Goal: Information Seeking & Learning: Learn about a topic

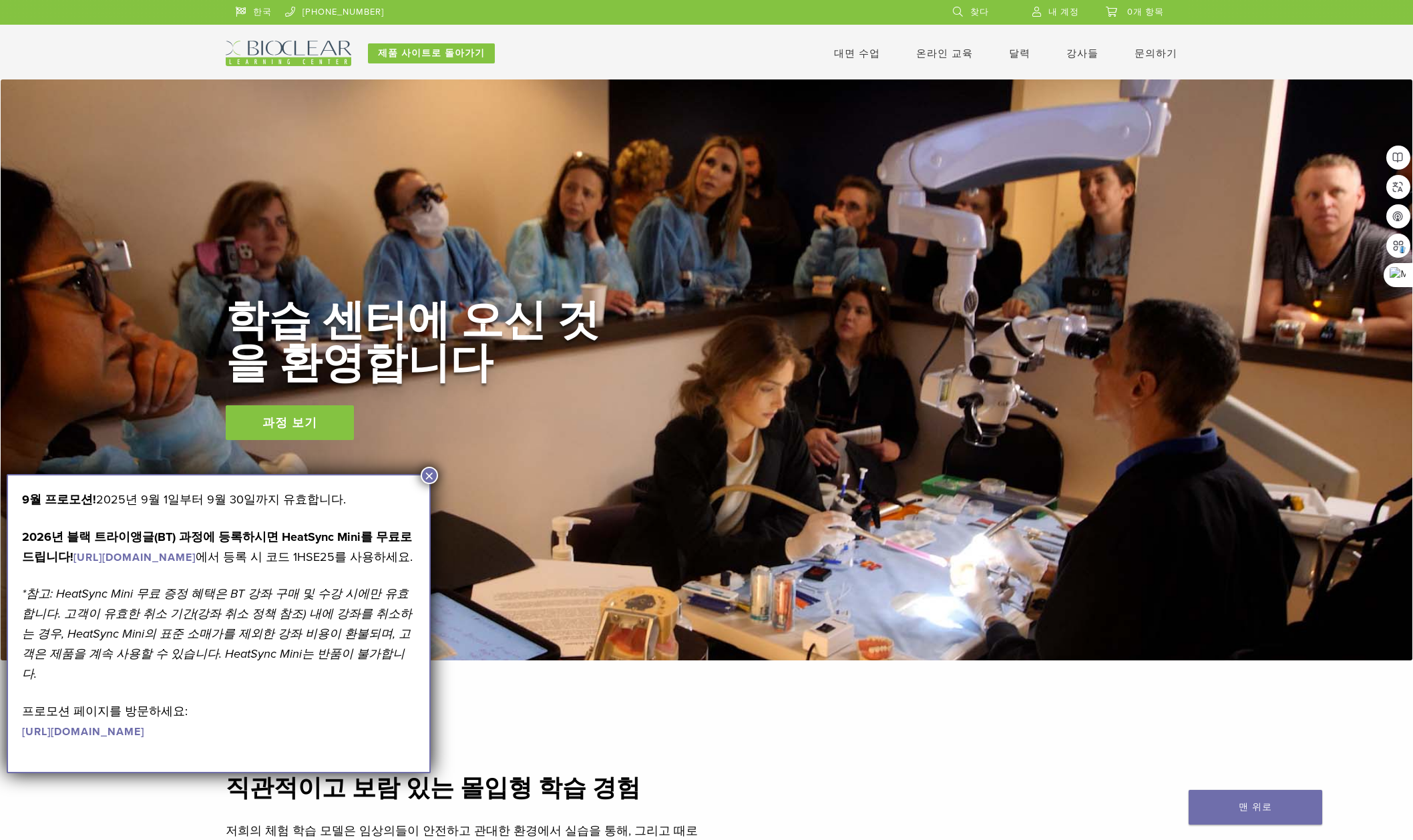
drag, startPoint x: 597, startPoint y: 0, endPoint x: 1173, endPoint y: 315, distance: 656.5
click at [1173, 315] on div "학습 센터에 오신 것을 환영합니다 과정 보기" at bounding box center [706, 370] width 962 height 141
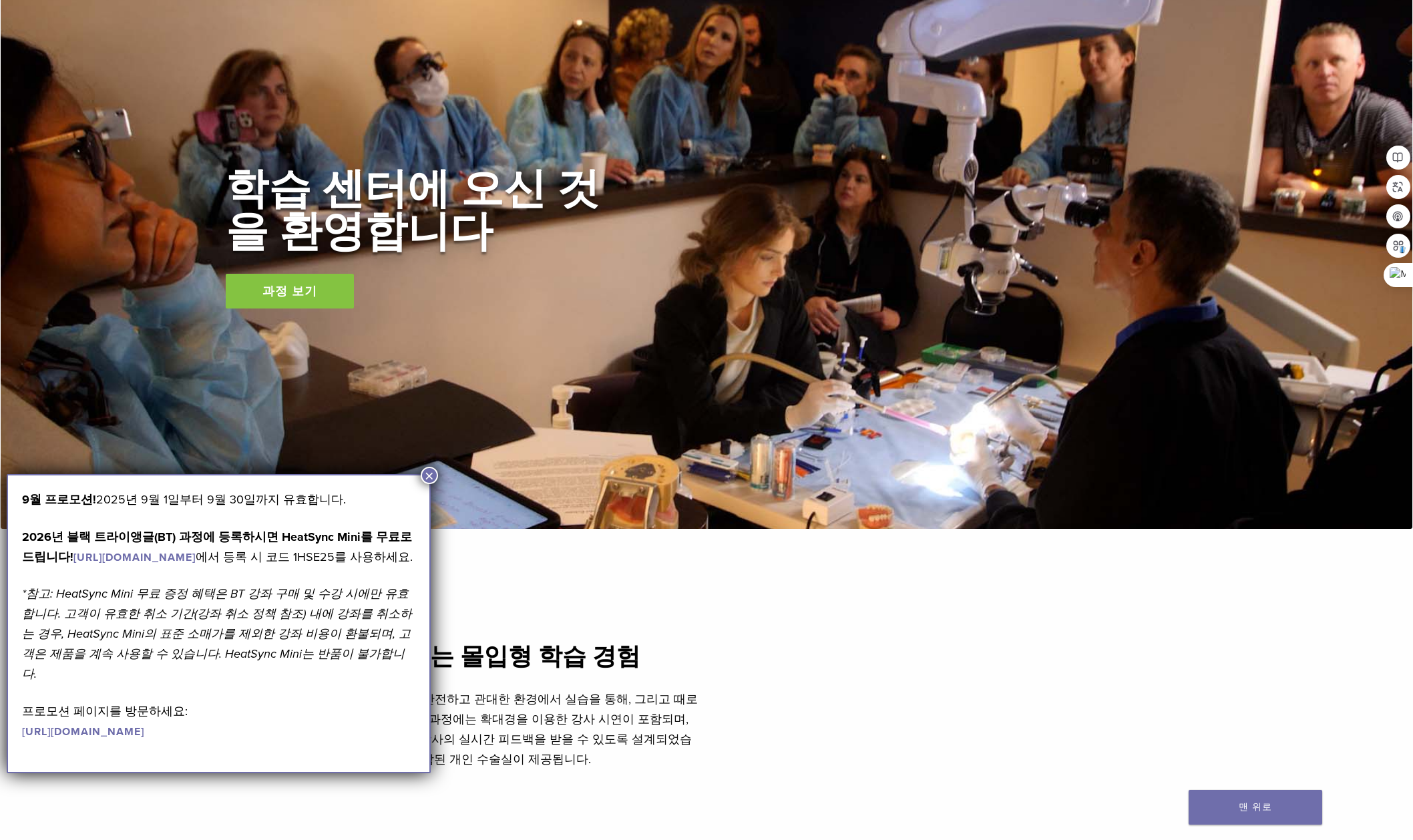
scroll to position [133, 0]
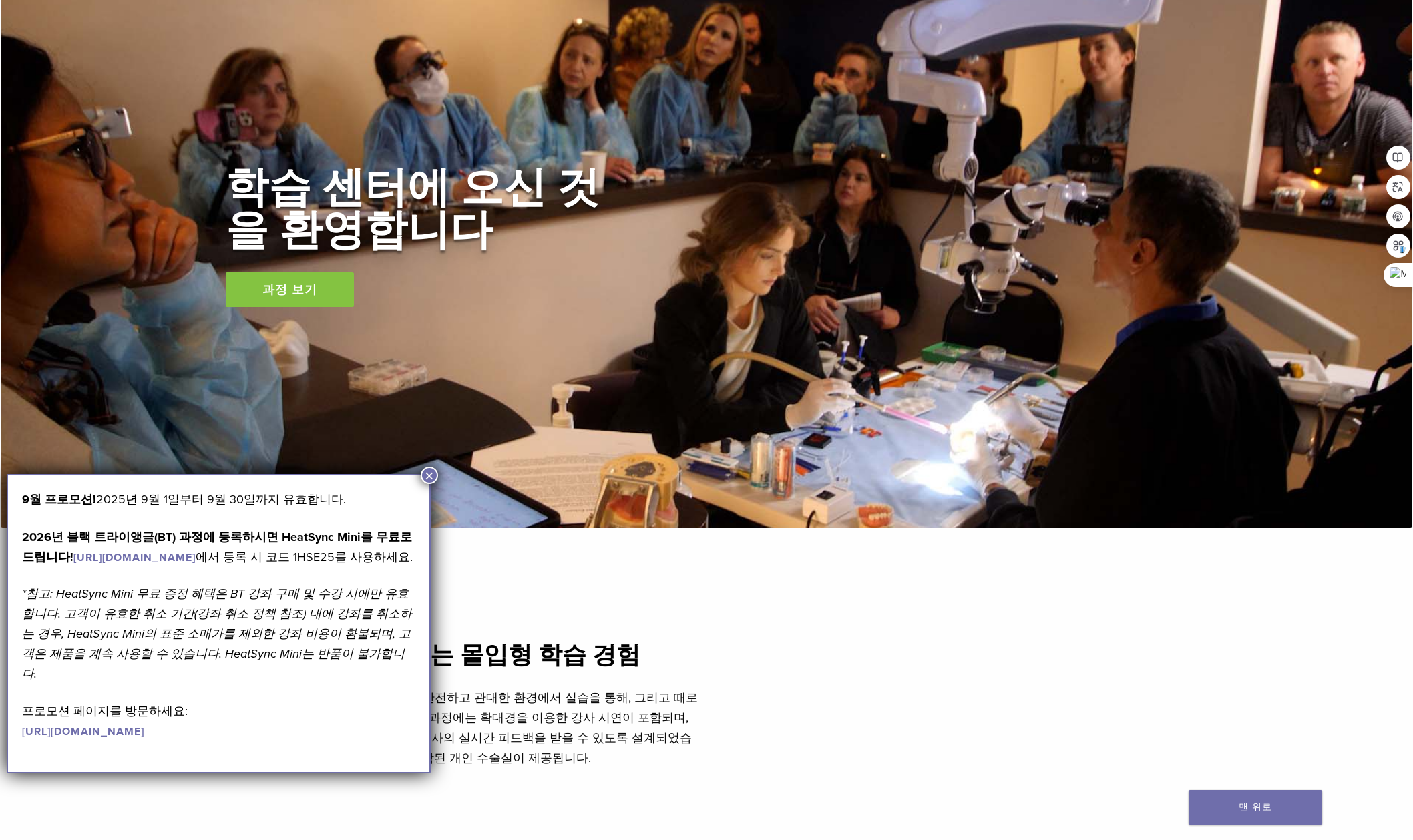
click at [431, 475] on font "×" at bounding box center [429, 476] width 9 height 18
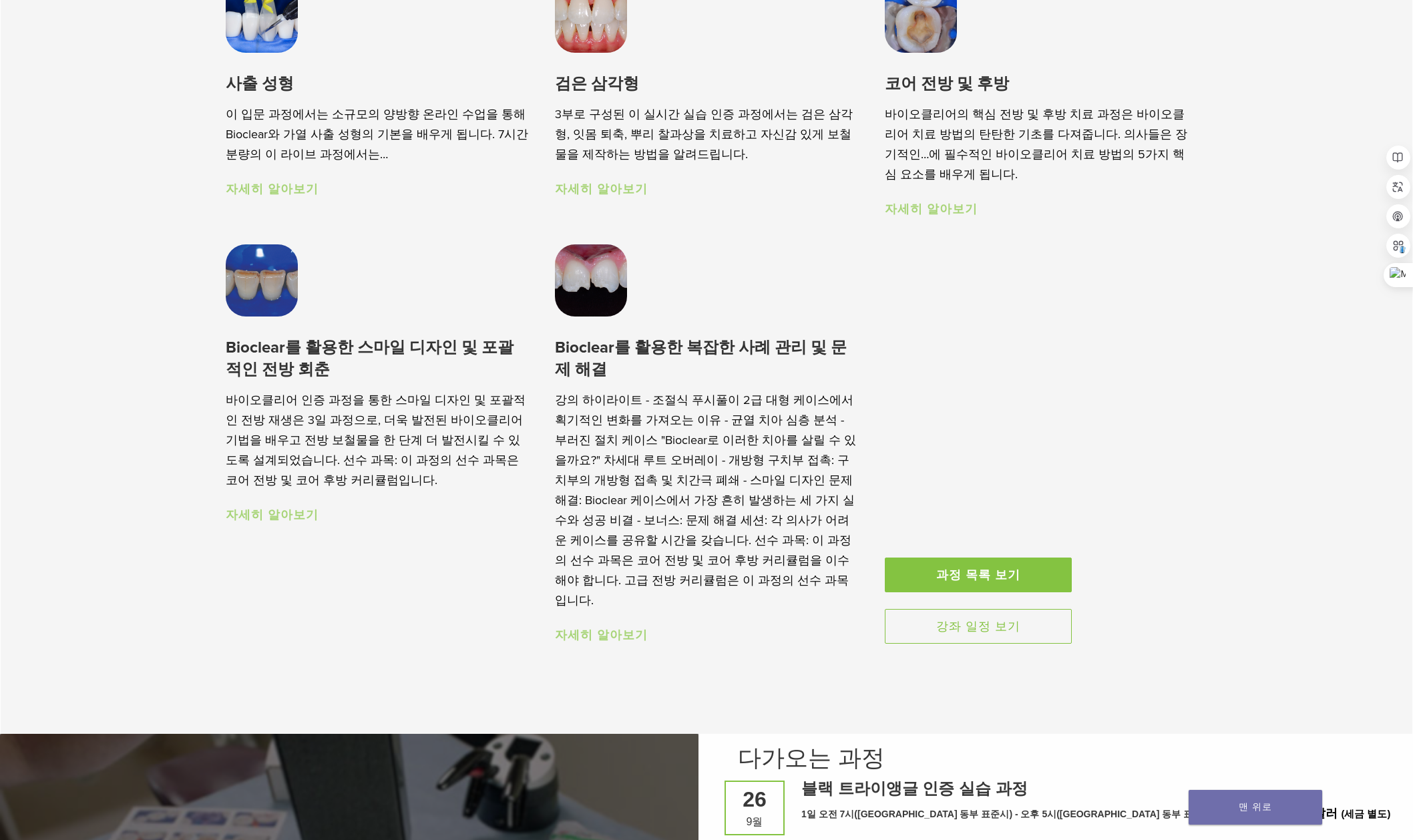
scroll to position [1201, 0]
click at [279, 519] on font "자세히 알아보기" at bounding box center [272, 516] width 93 height 14
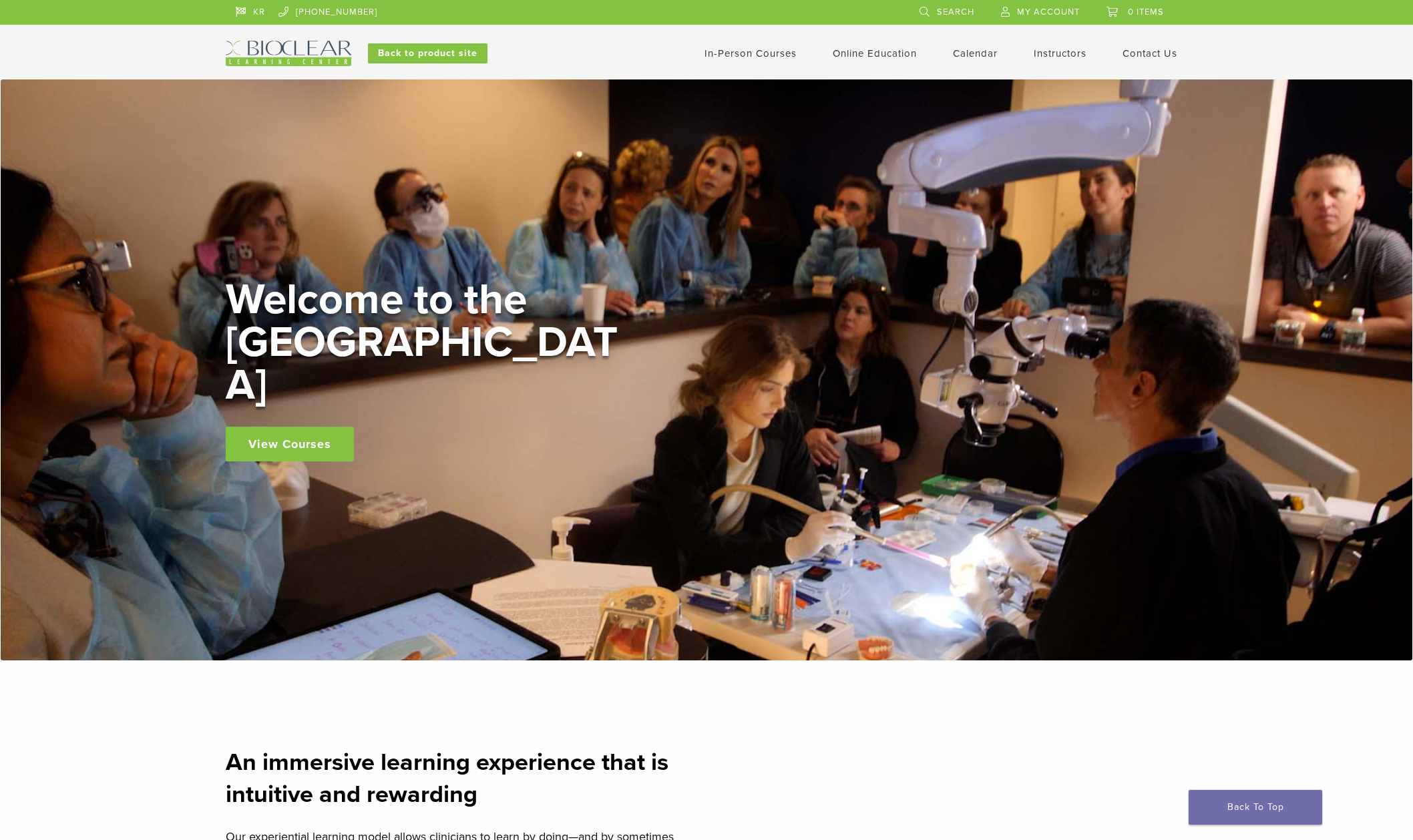
scroll to position [1201, 0]
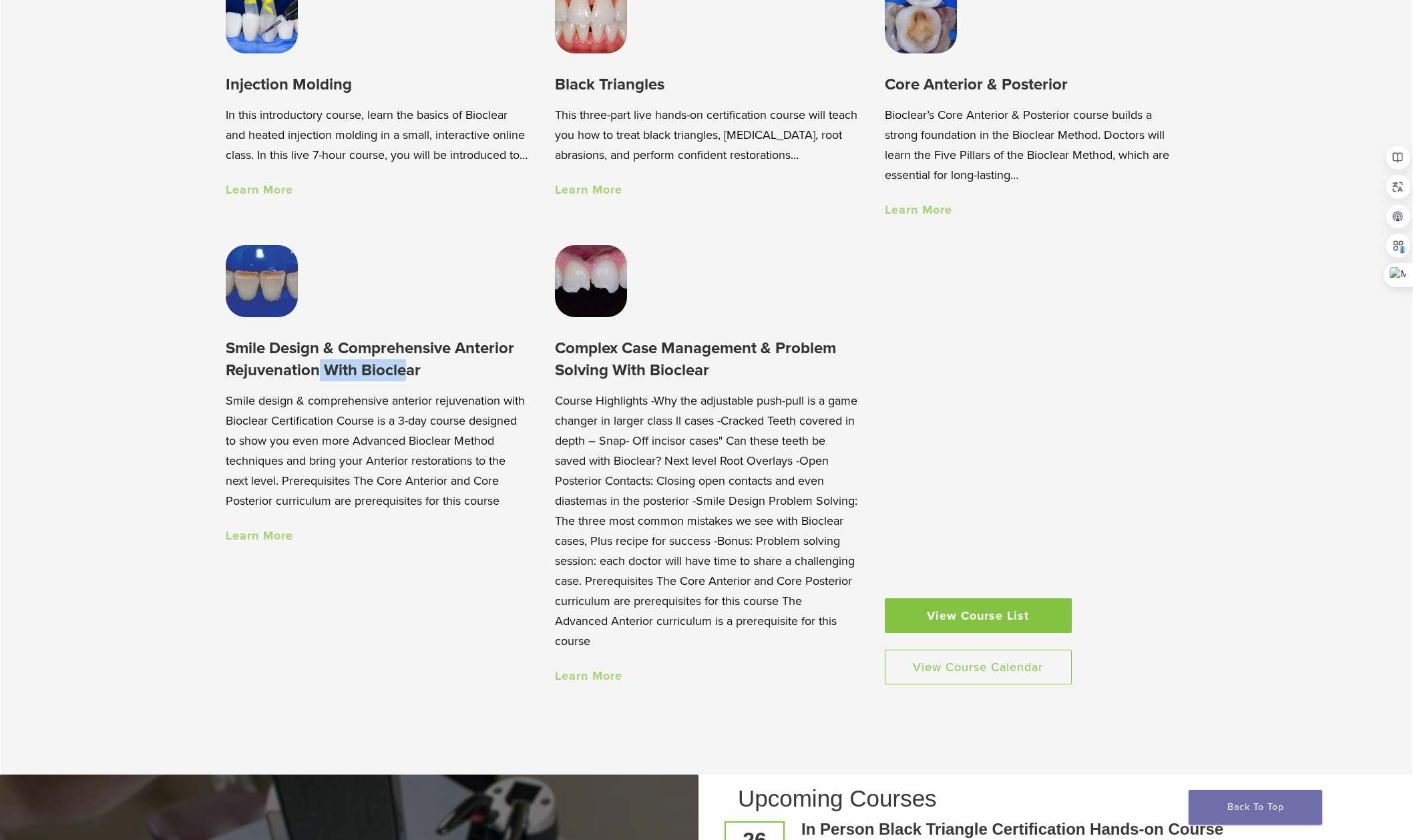
drag, startPoint x: 227, startPoint y: 374, endPoint x: 320, endPoint y: 370, distance: 93.1
click at [320, 370] on h3 "Smile Design & Comprehensive Anterior Rejuvenation With Bioclear" at bounding box center [377, 360] width 303 height 45
